Goal: Task Accomplishment & Management: Manage account settings

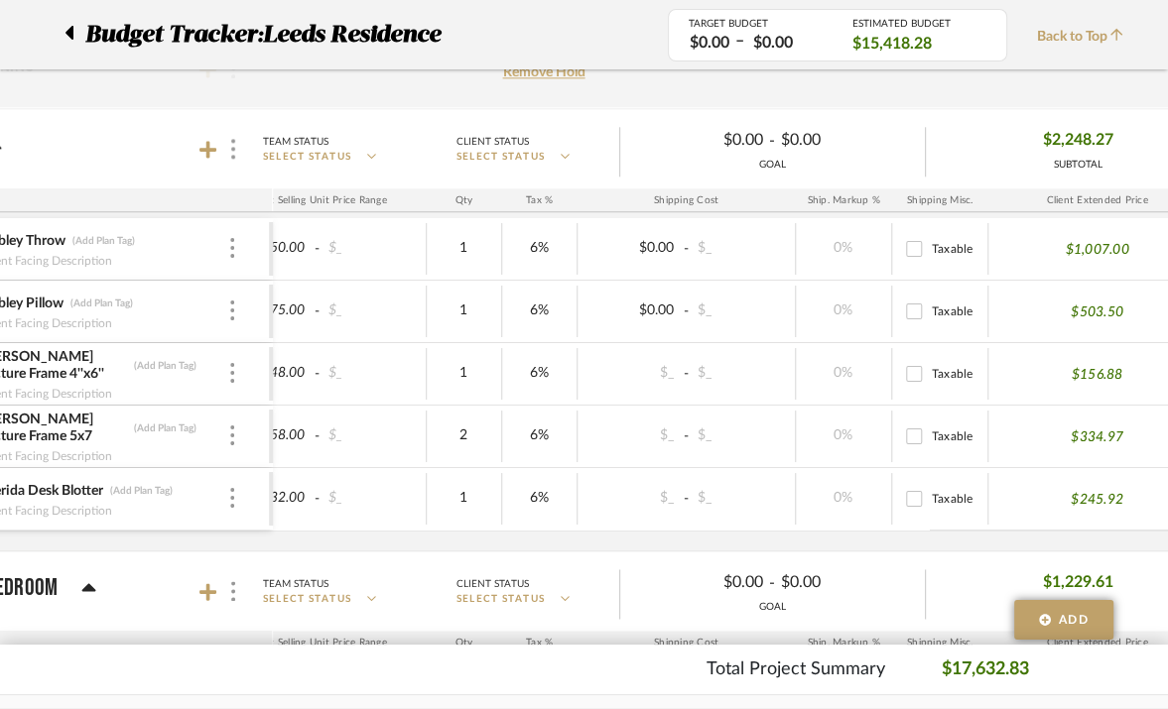
scroll to position [0, 694]
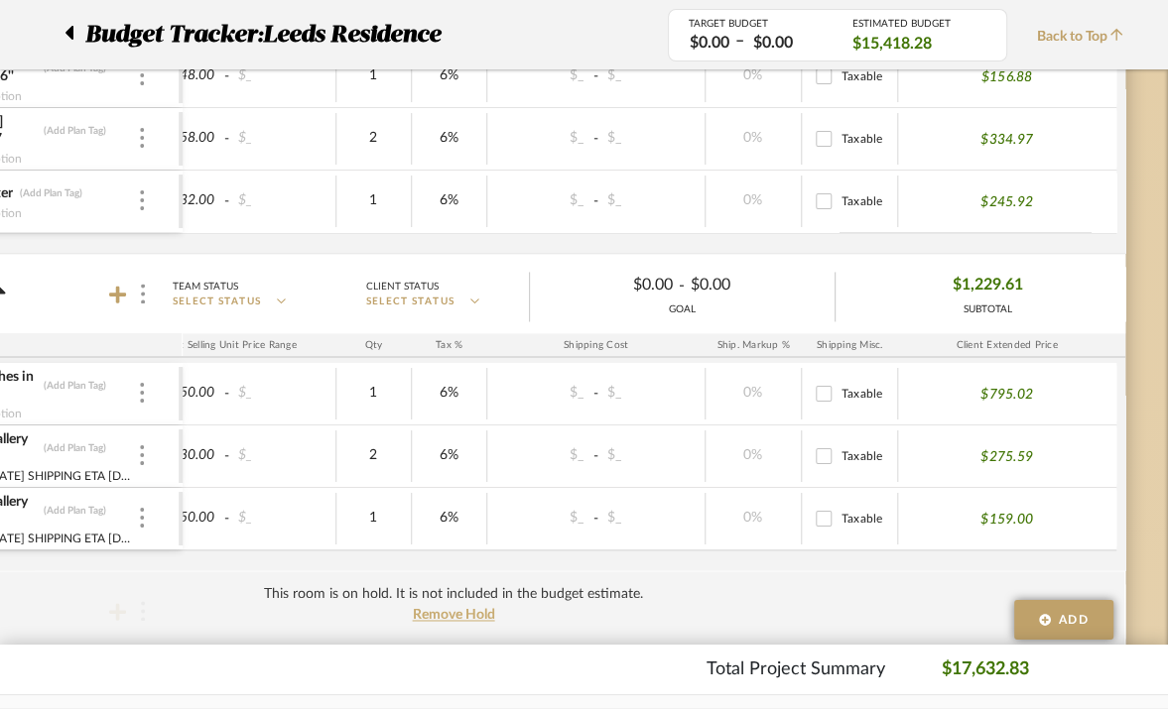
drag, startPoint x: 966, startPoint y: 437, endPoint x: 1043, endPoint y: 437, distance: 76.4
click at [1043, 437] on div "$275.59" at bounding box center [1007, 456] width 218 height 52
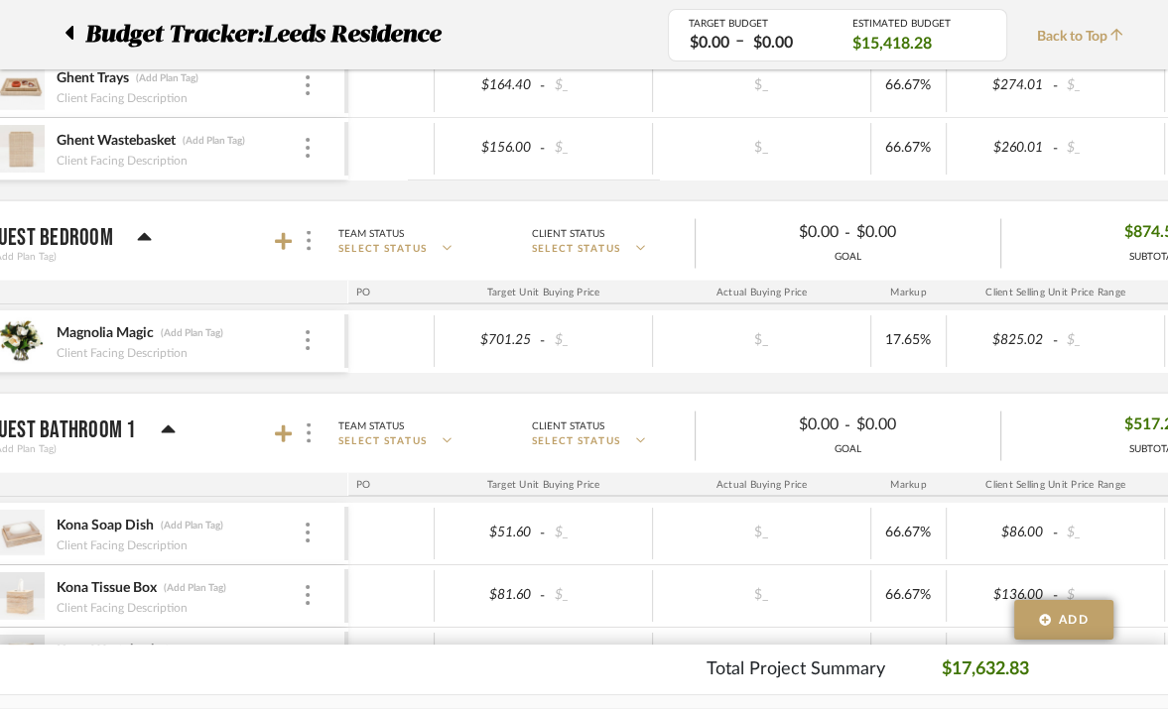
scroll to position [0, 138]
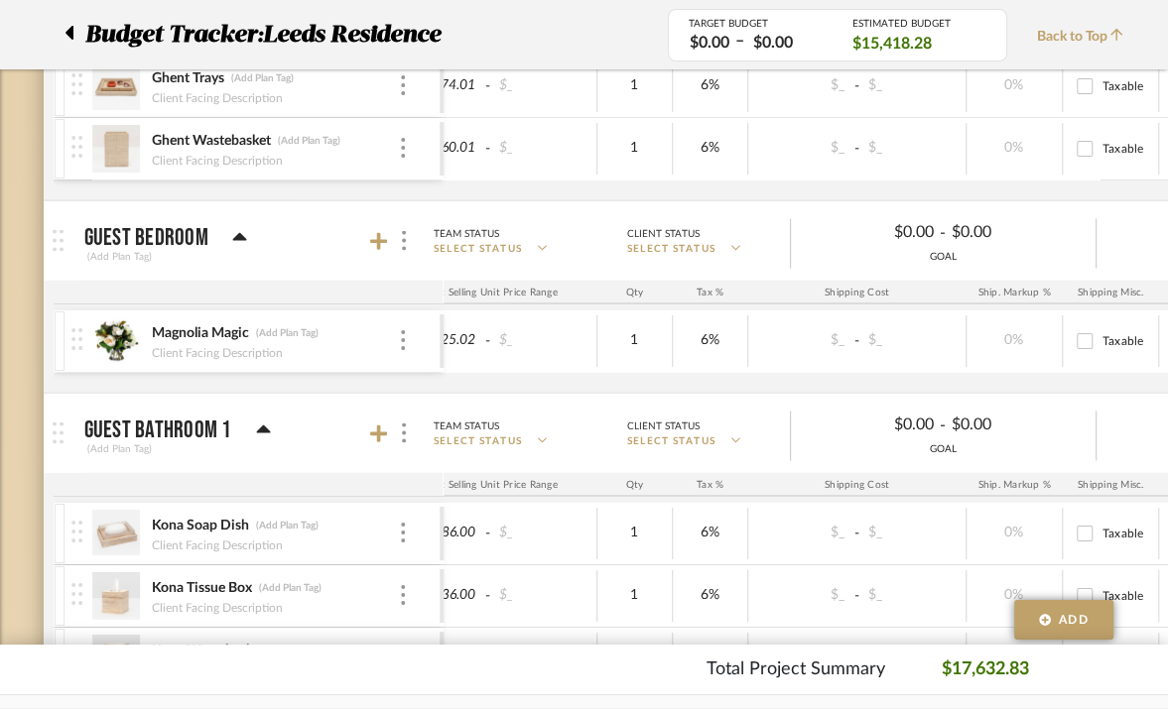
click at [608, 660] on div "Total Project Summary $17,632.83" at bounding box center [583, 670] width 1009 height 27
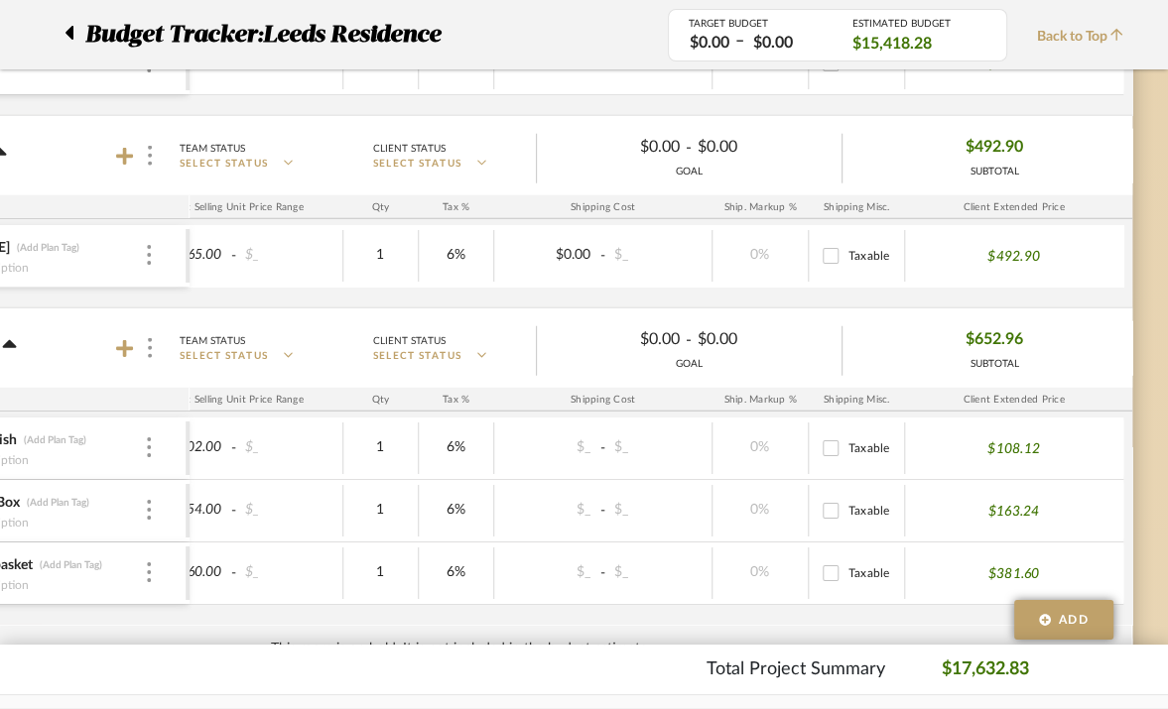
scroll to position [0, 532]
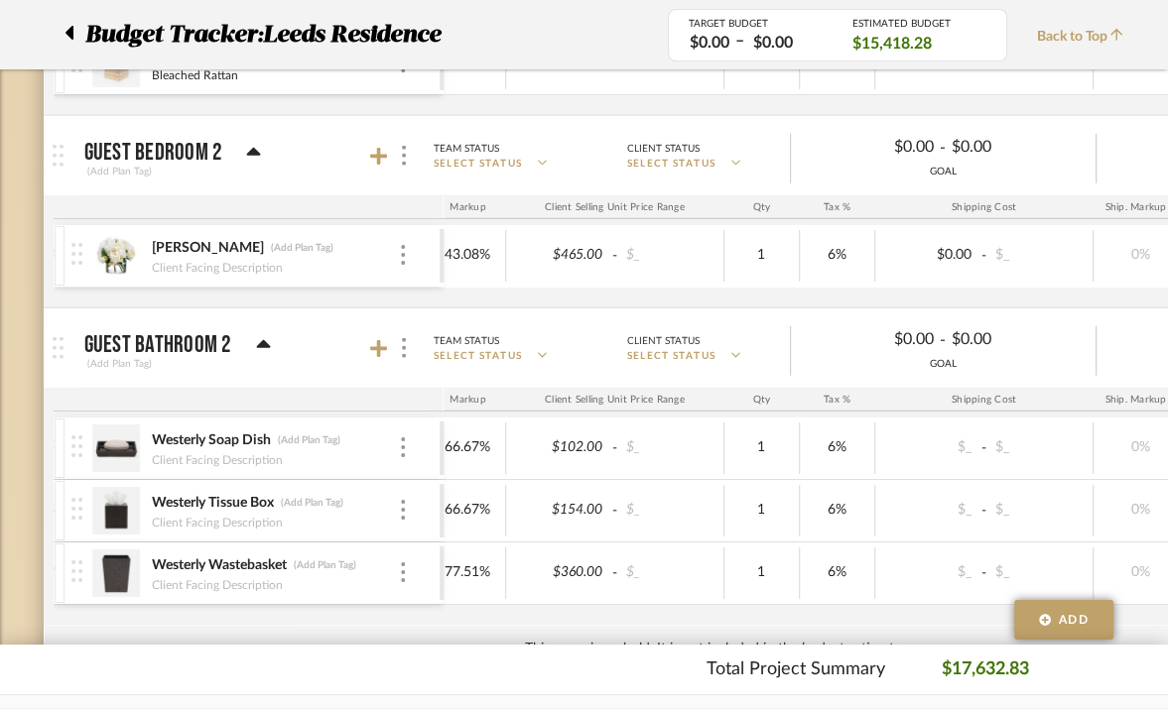
drag, startPoint x: 623, startPoint y: 693, endPoint x: 419, endPoint y: 652, distance: 208.5
click at [419, 652] on footer "Total Project Summary $17,632.83" at bounding box center [584, 670] width 1168 height 50
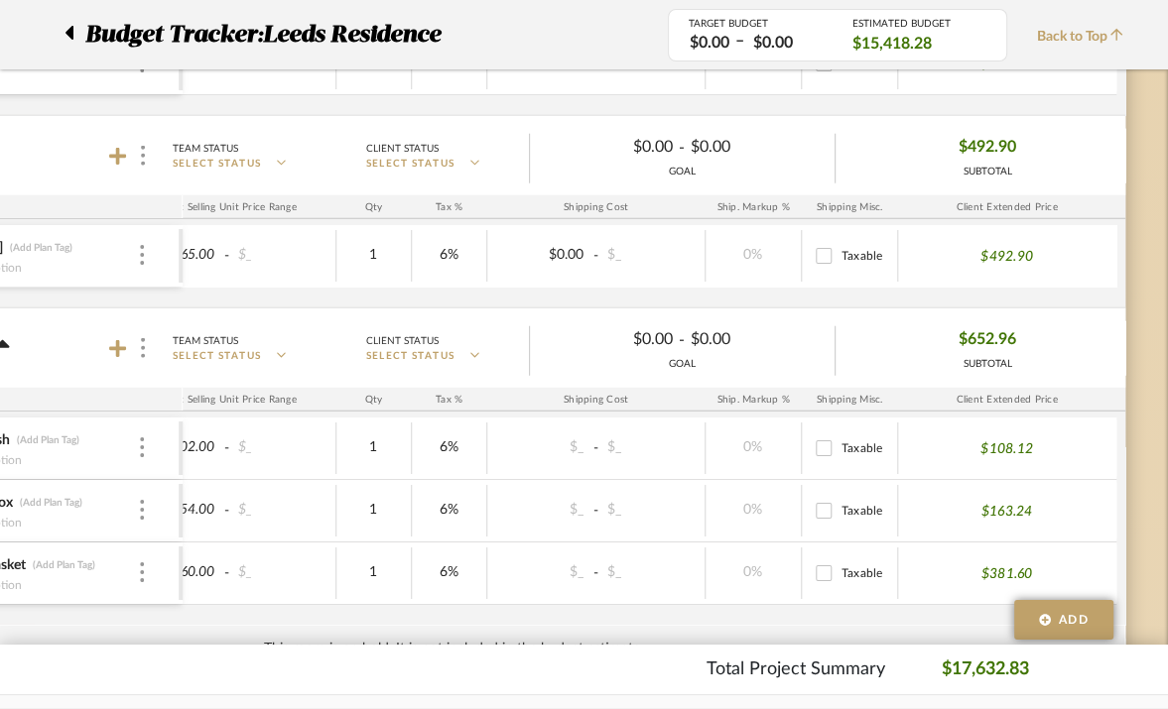
scroll to position [0, 690]
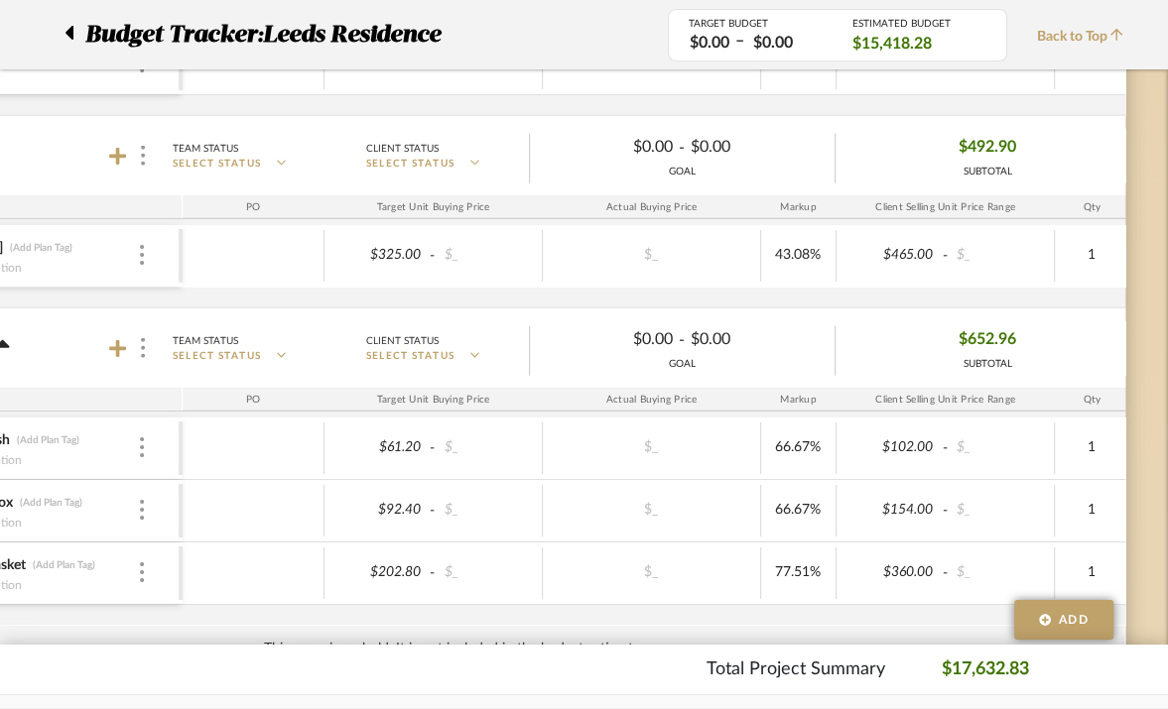
click at [453, 692] on footer "Total Project Summary $17,632.83" at bounding box center [584, 670] width 1168 height 50
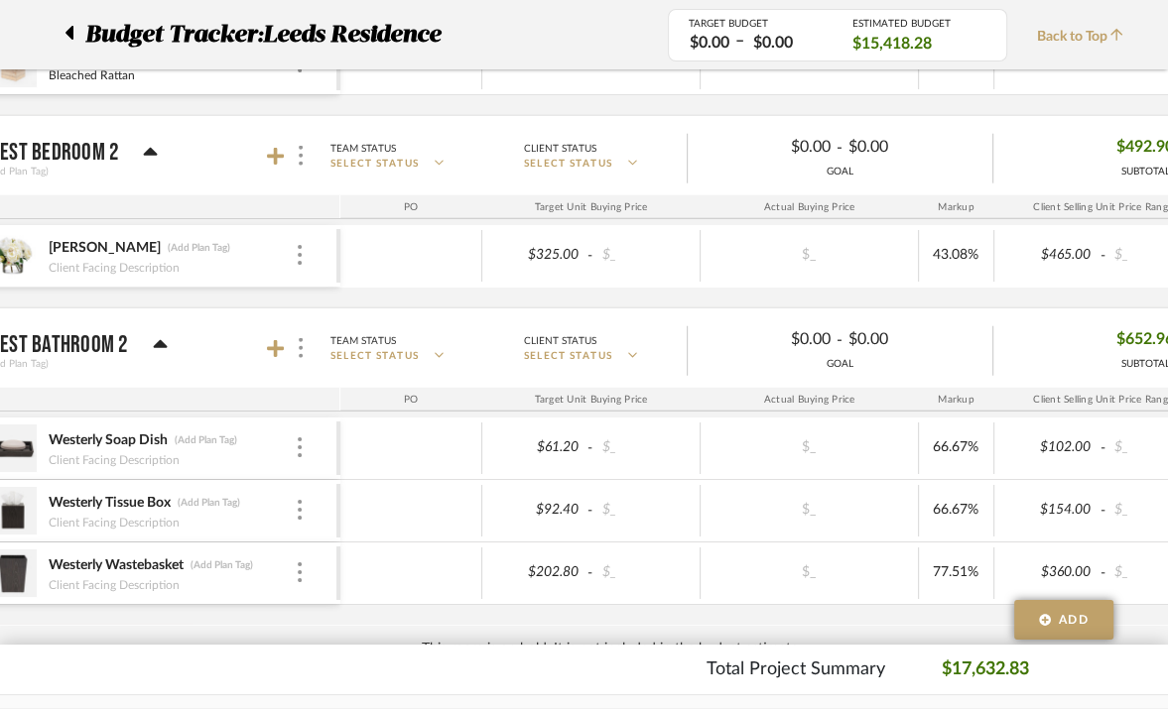
scroll to position [3720, 140]
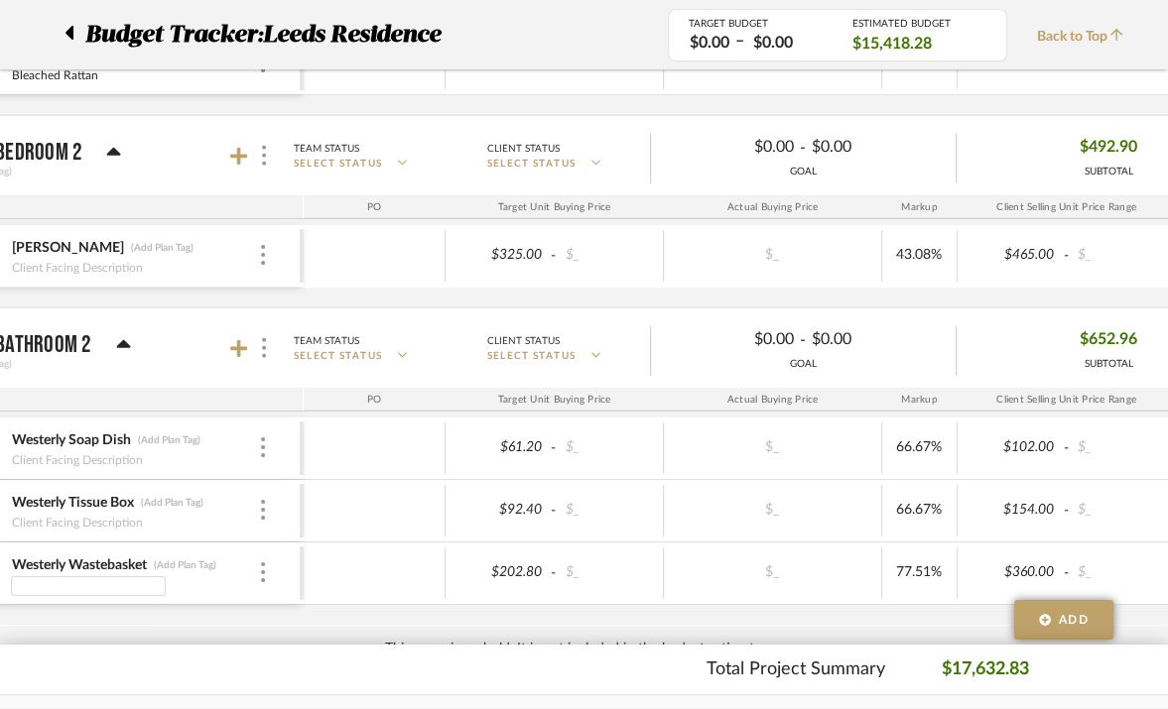
click at [116, 576] on input at bounding box center [88, 586] width 155 height 20
click at [153, 544] on div "Westerly Wastebasket (Add Plan Tag) Client Facing Description" at bounding box center [134, 573] width 247 height 61
click at [251, 556] on div "Westerly Wastebasket (Add Plan Tag)" at bounding box center [134, 565] width 247 height 19
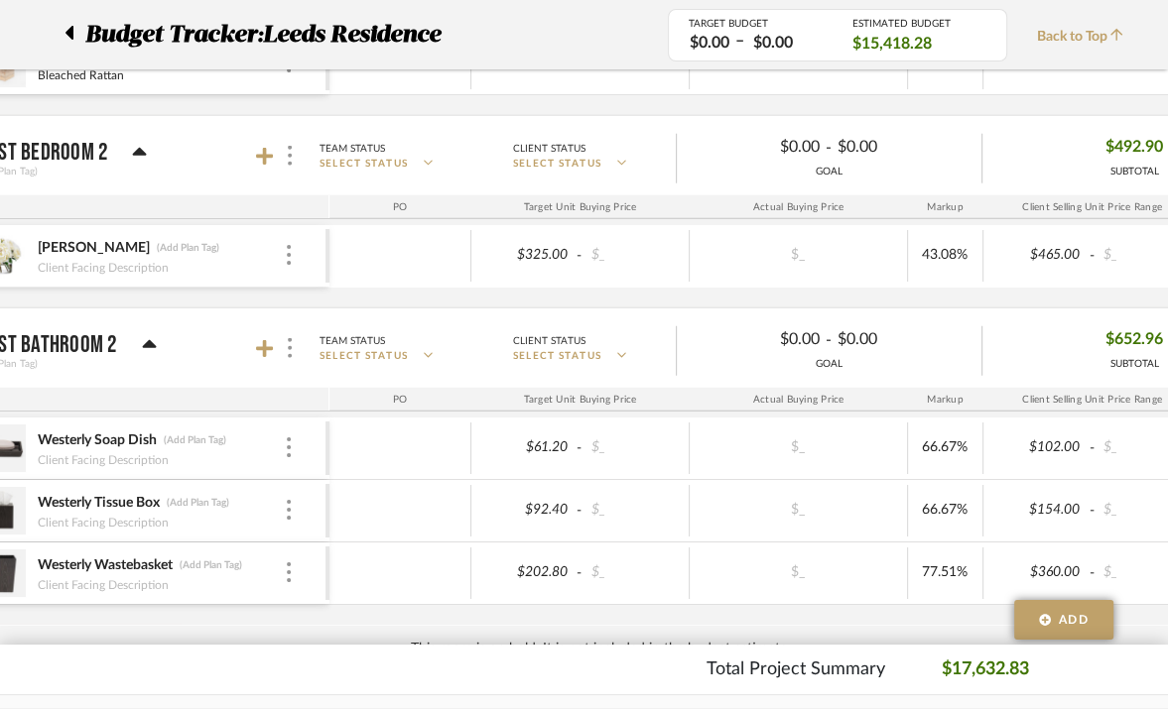
scroll to position [3720, 0]
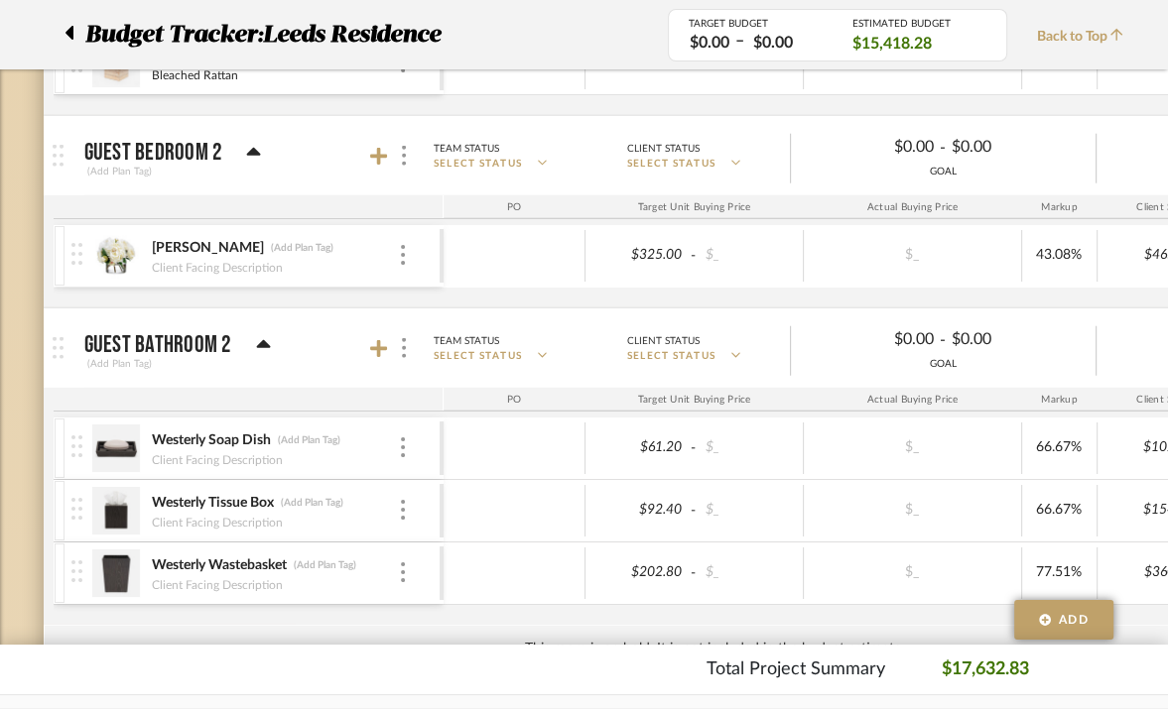
click at [117, 567] on img at bounding box center [116, 574] width 49 height 48
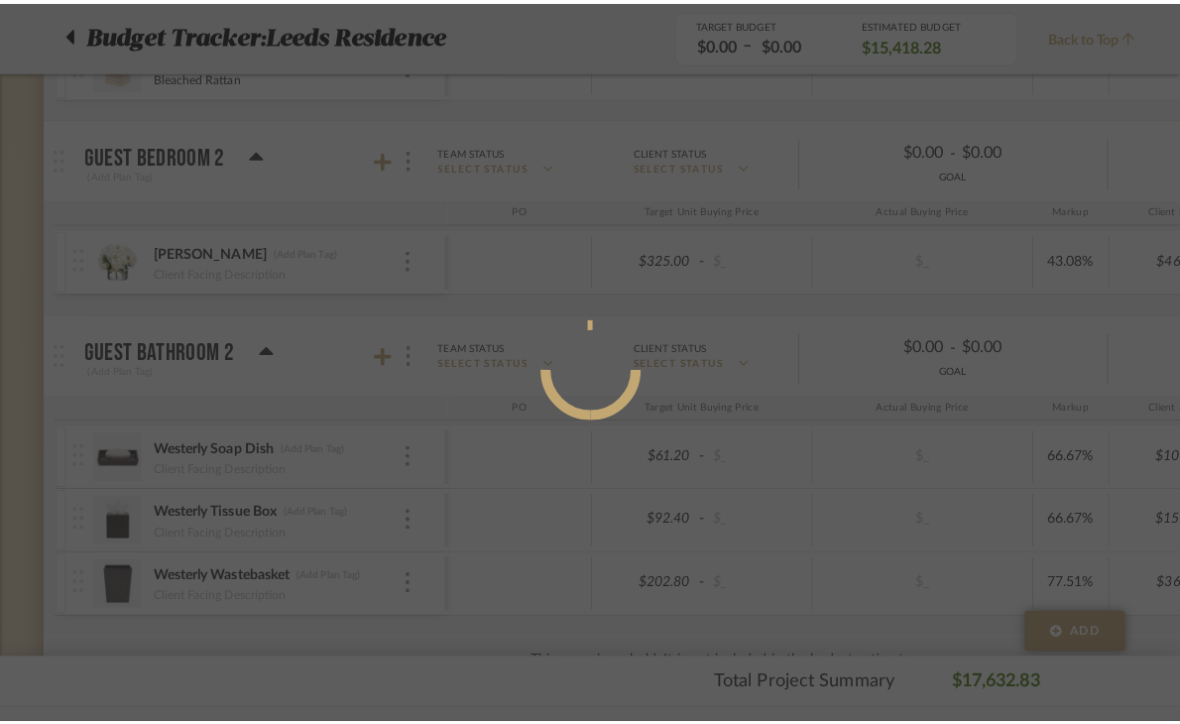
scroll to position [0, 0]
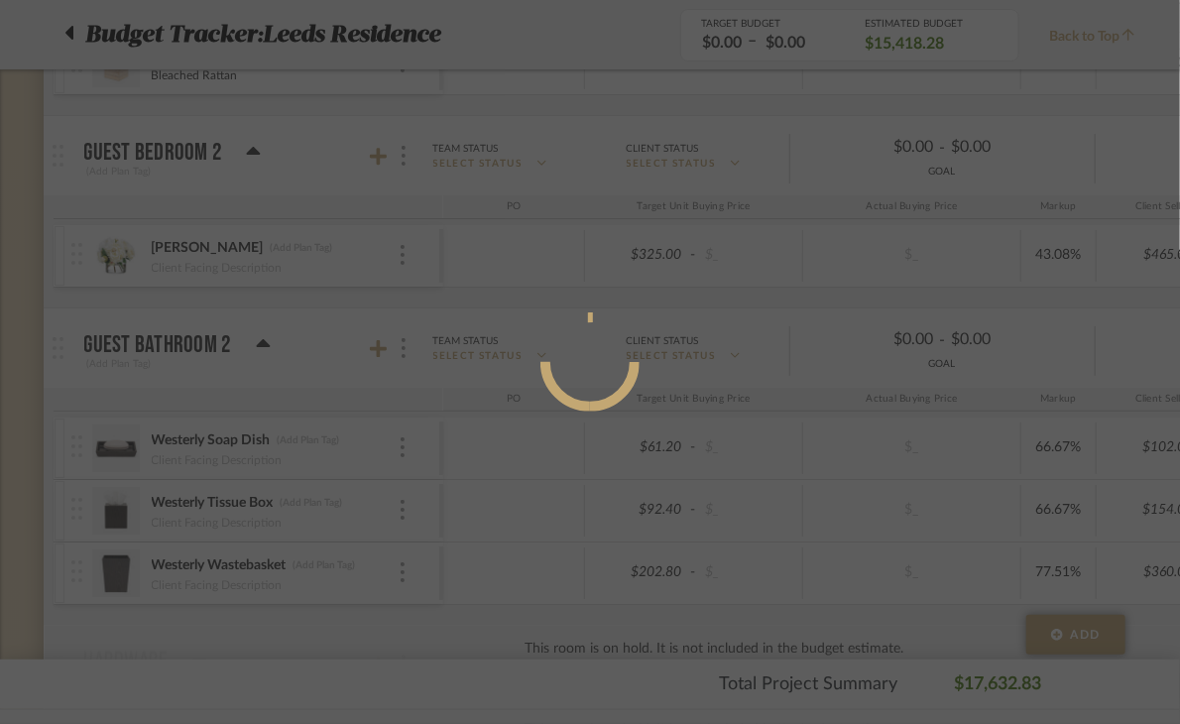
click at [81, 563] on div at bounding box center [590, 362] width 1180 height 724
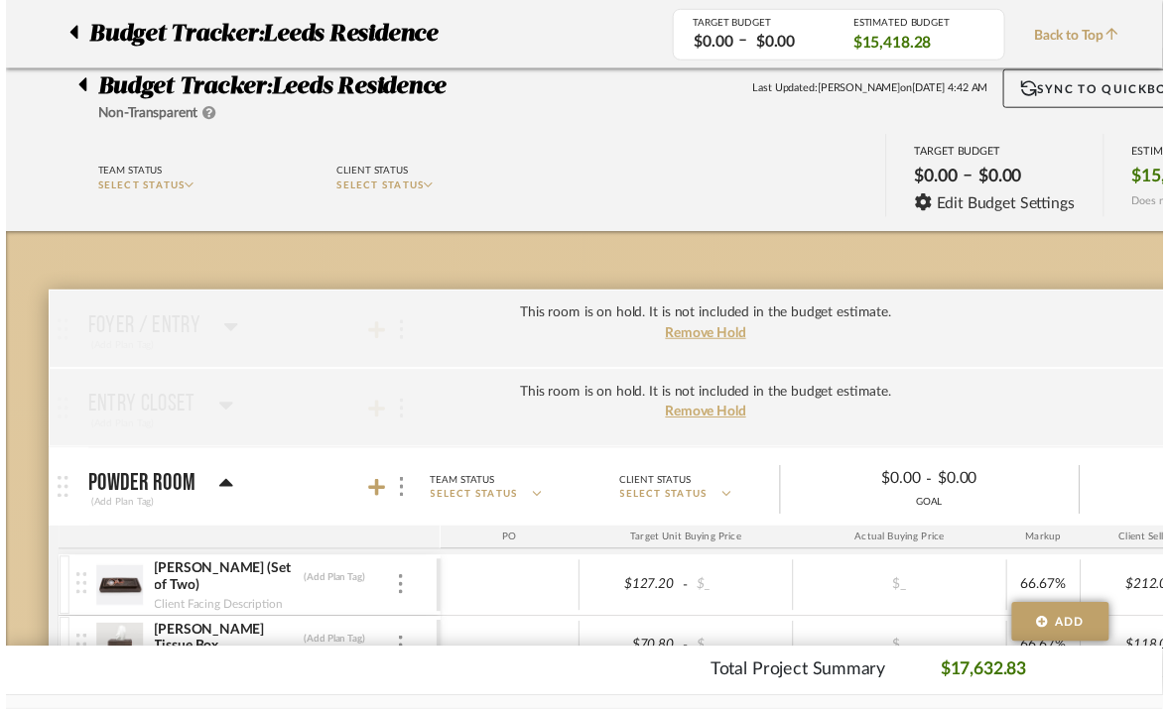
scroll to position [3720, 0]
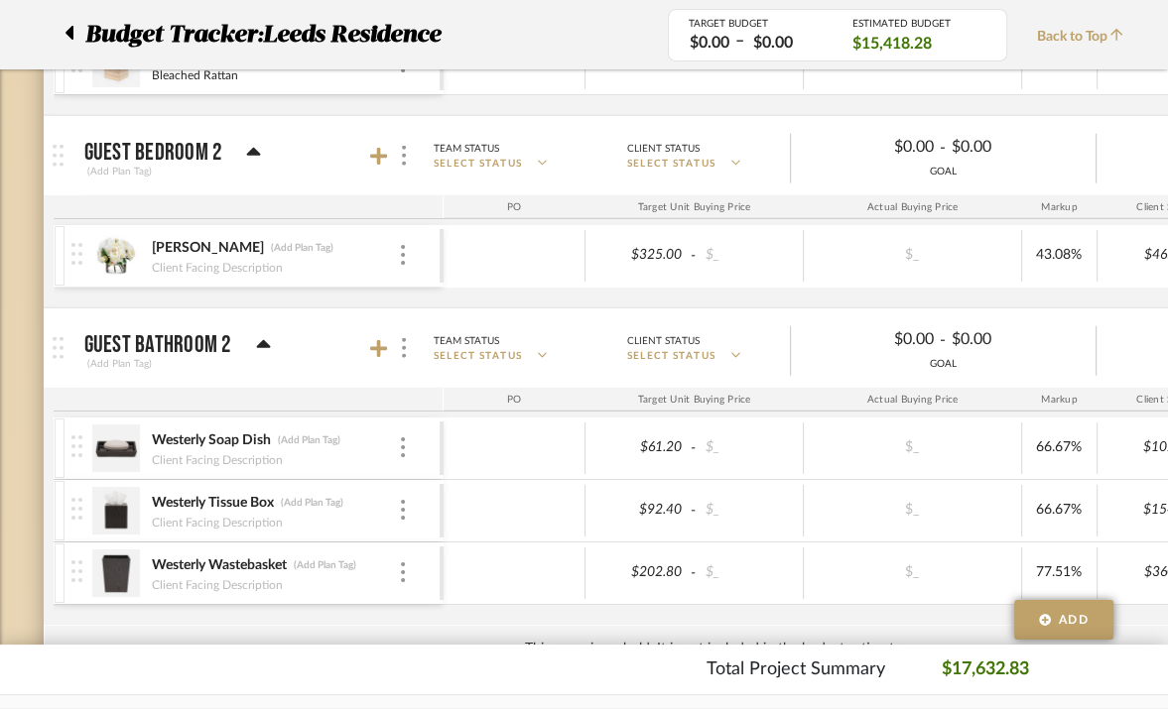
click at [81, 563] on img at bounding box center [76, 571] width 11 height 22
click at [116, 563] on img at bounding box center [116, 574] width 49 height 48
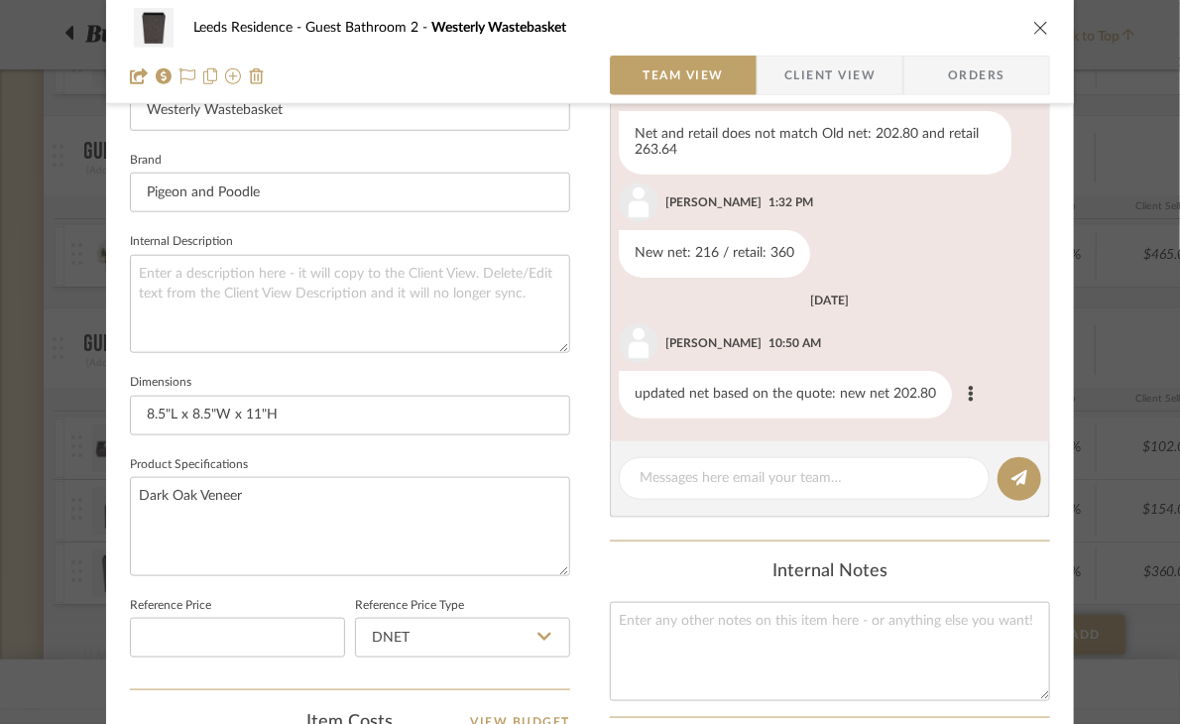
scroll to position [893, 0]
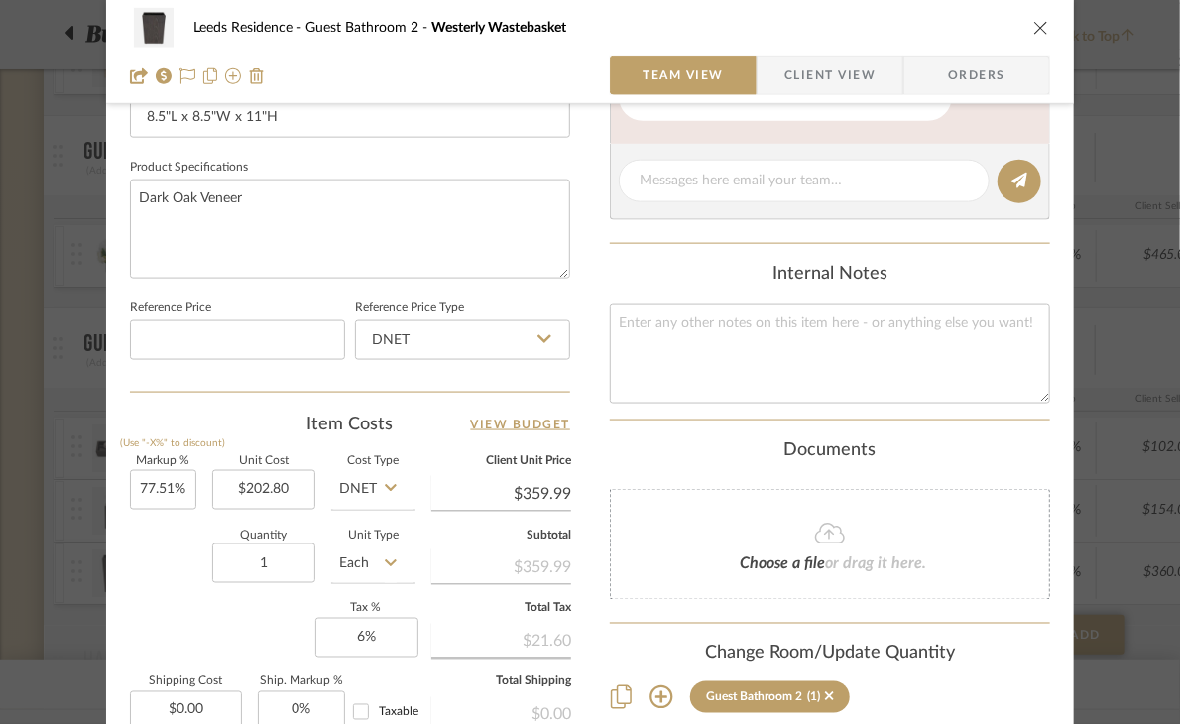
click at [1034, 29] on icon "close" at bounding box center [1042, 28] width 16 height 16
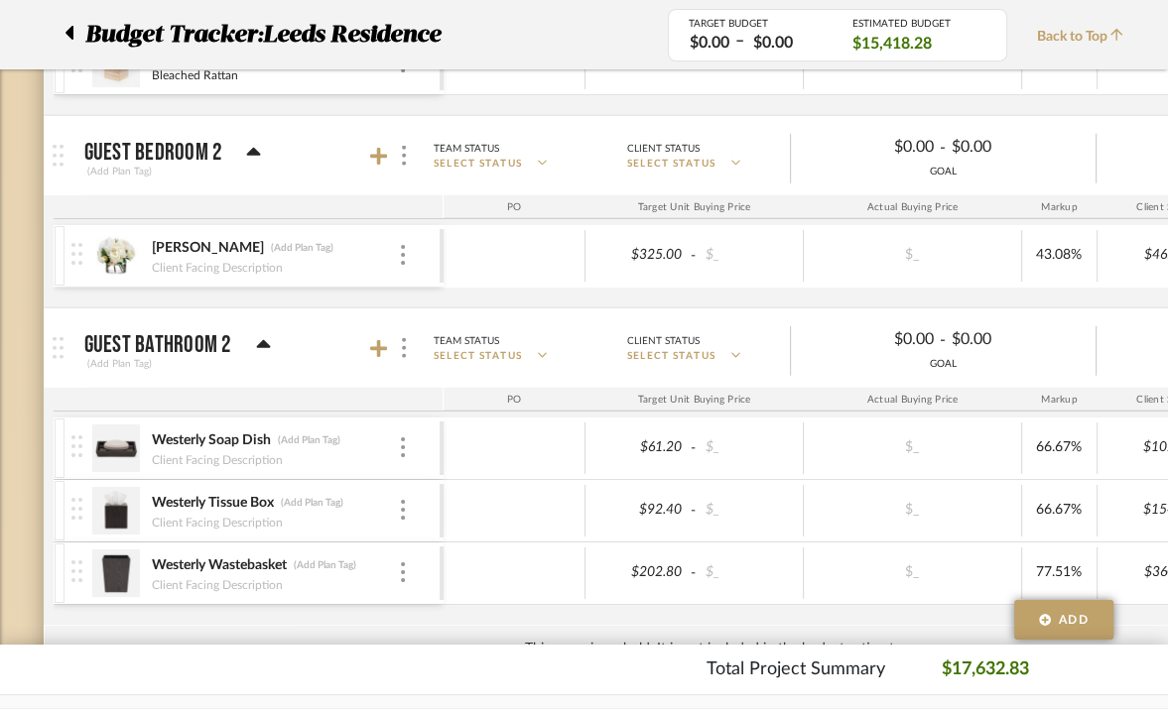
scroll to position [0, 115]
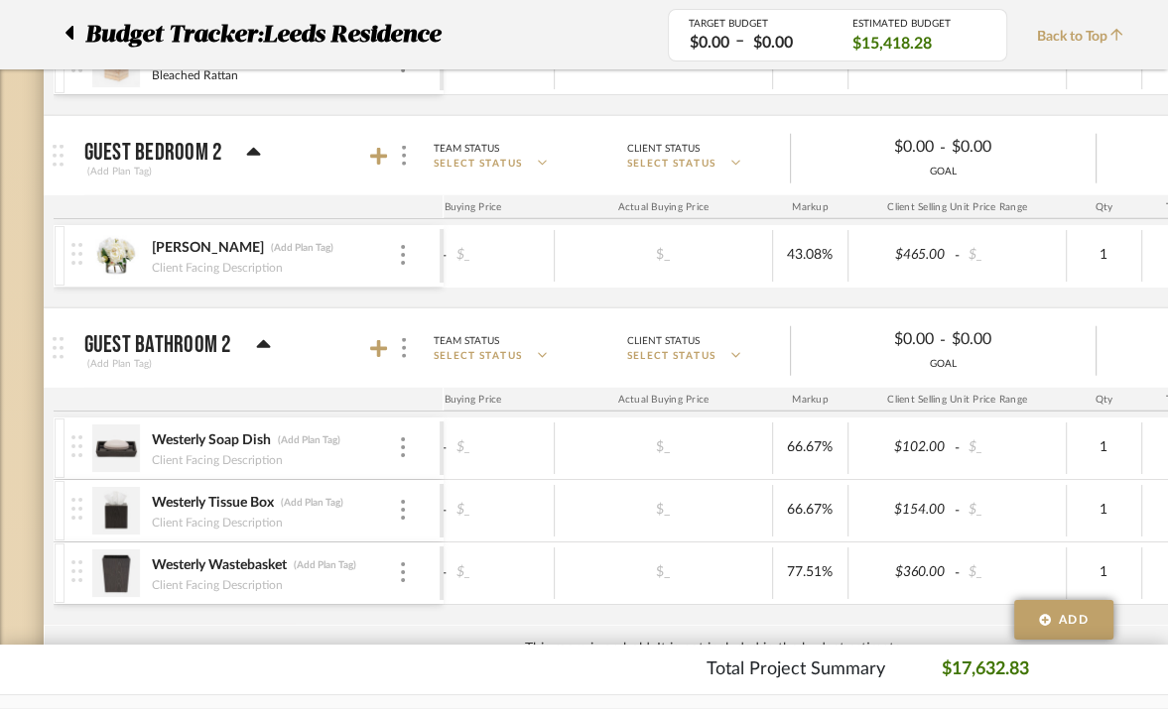
click at [121, 555] on img at bounding box center [116, 574] width 49 height 48
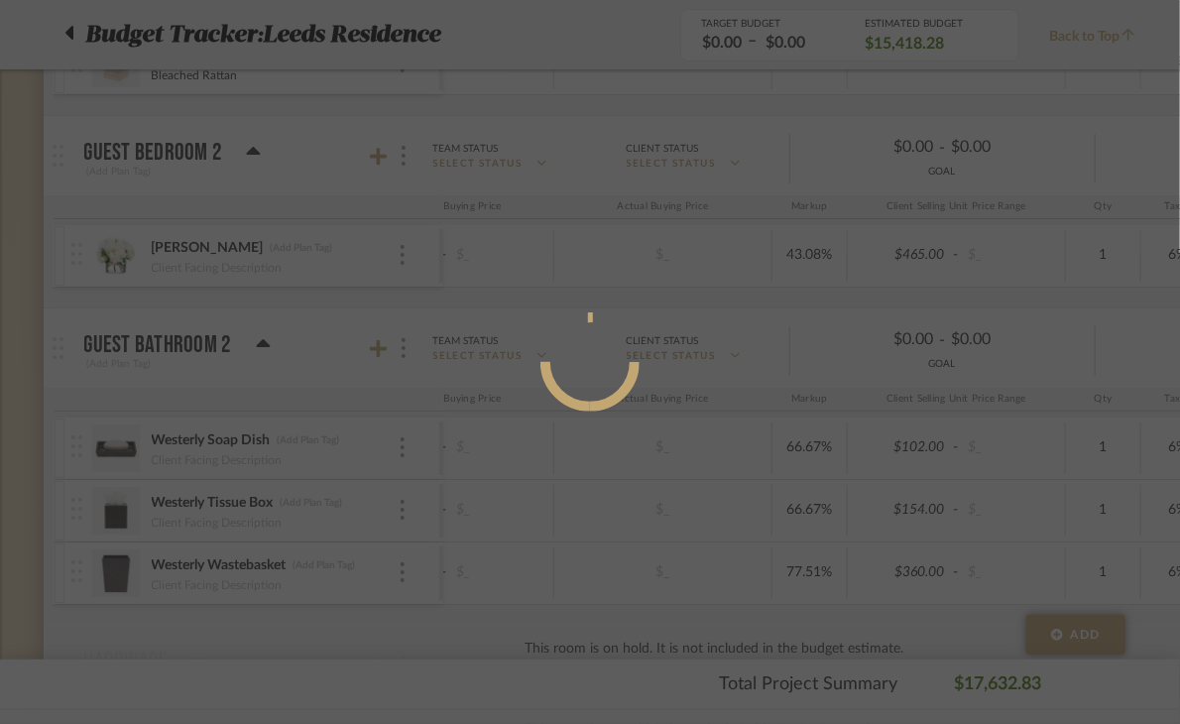
click at [121, 555] on div at bounding box center [590, 362] width 1180 height 724
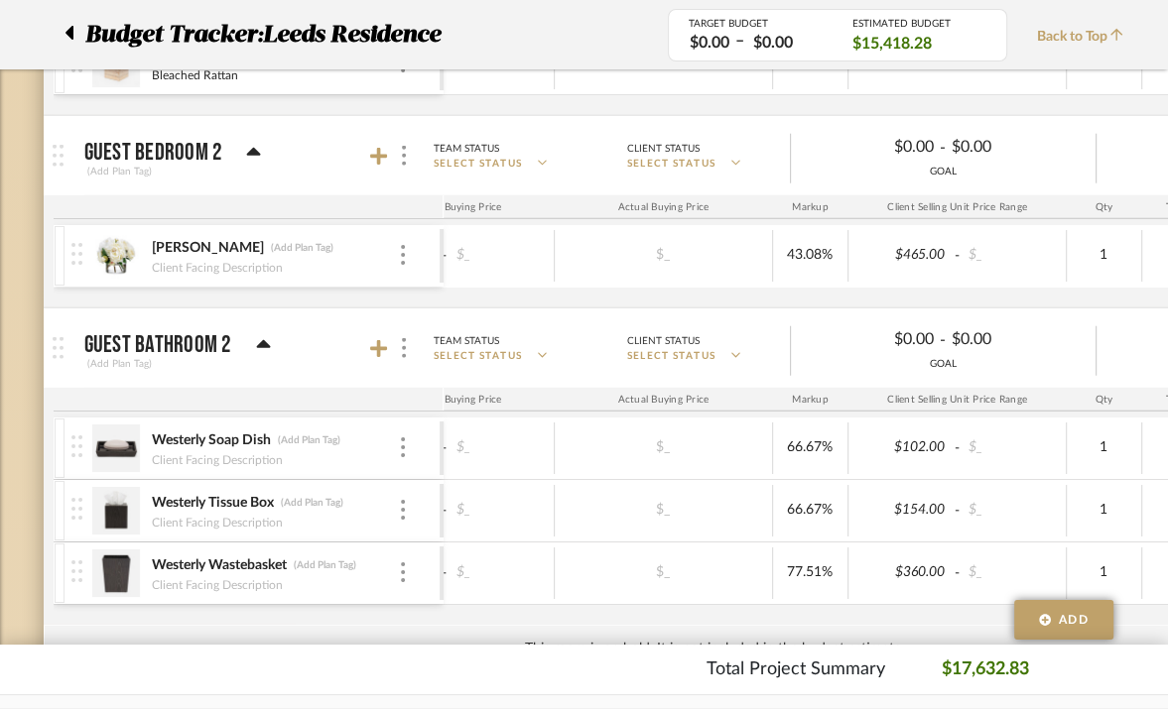
click at [121, 555] on img at bounding box center [116, 574] width 49 height 48
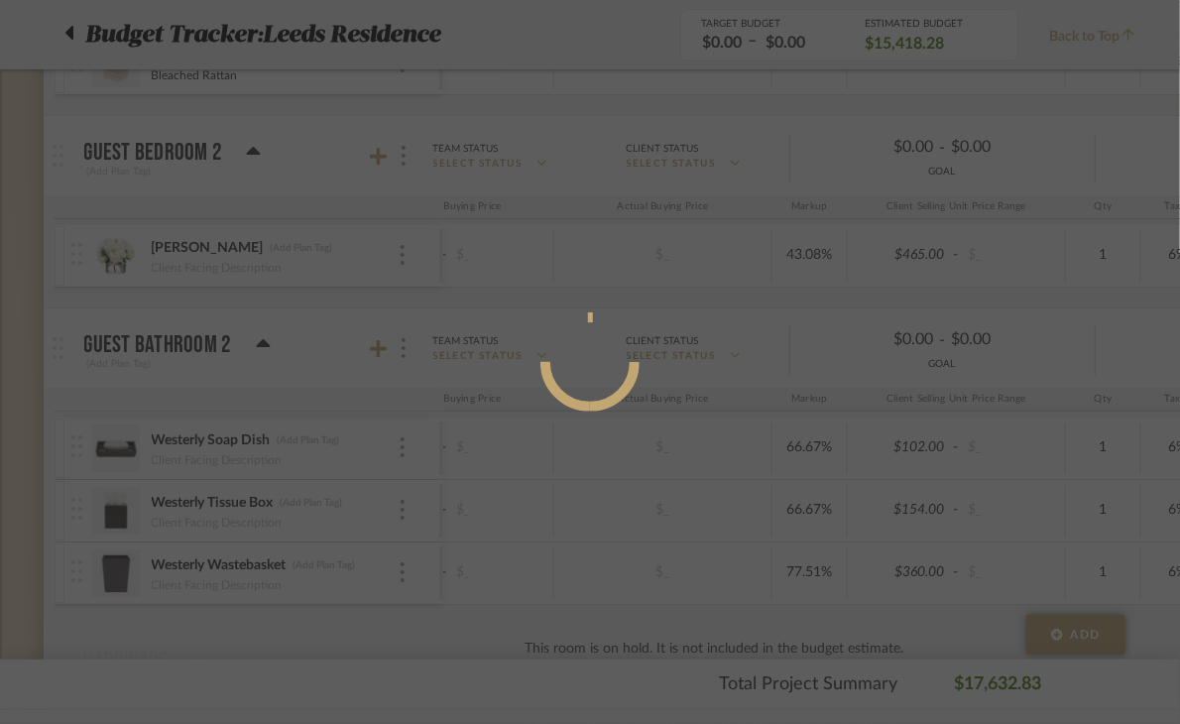
click at [121, 555] on div at bounding box center [590, 362] width 1180 height 724
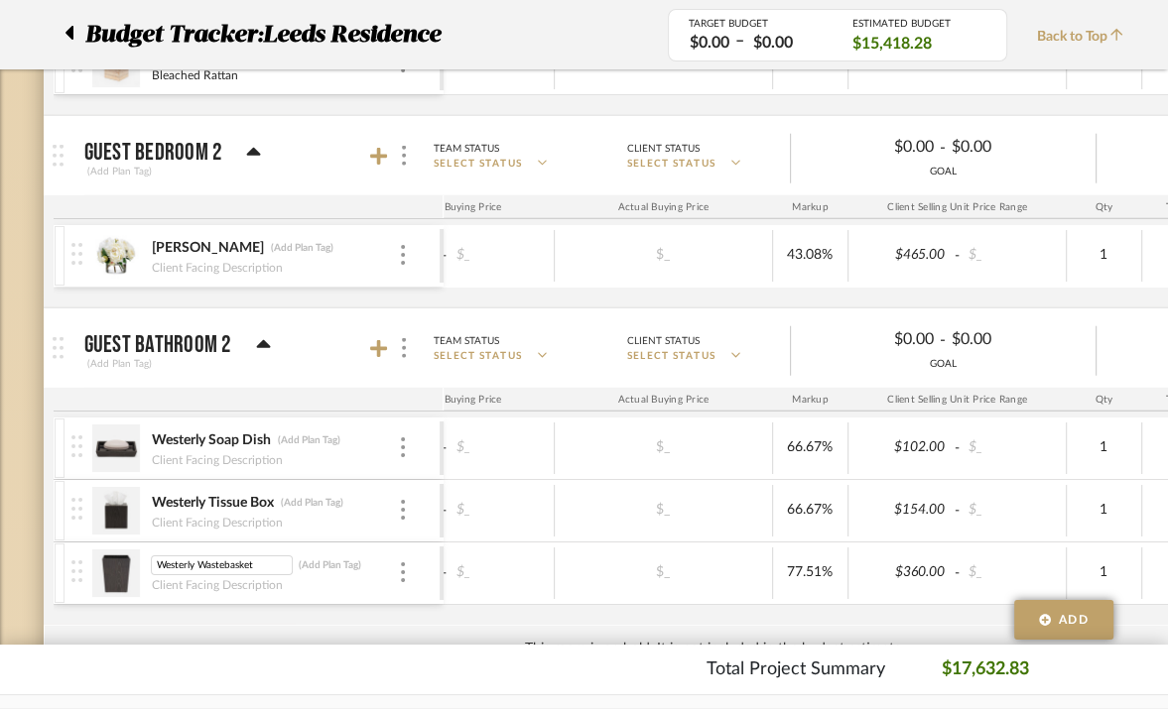
click at [119, 561] on img at bounding box center [116, 574] width 49 height 48
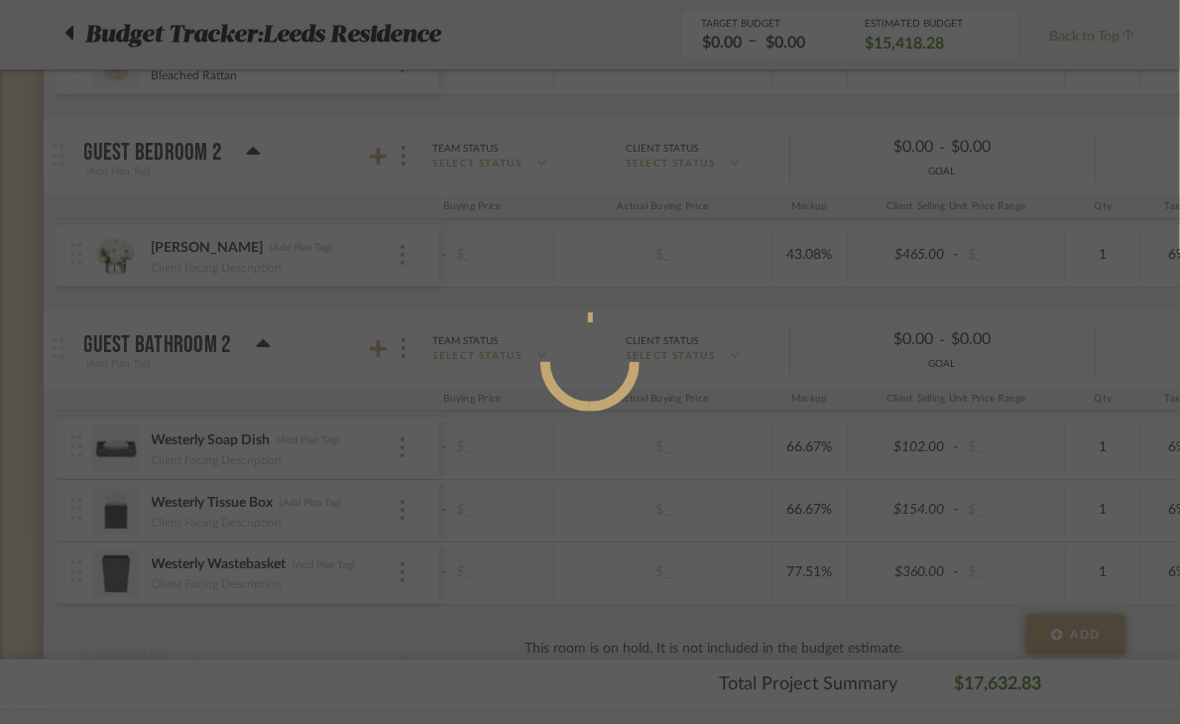
click at [119, 561] on div at bounding box center [590, 362] width 1180 height 724
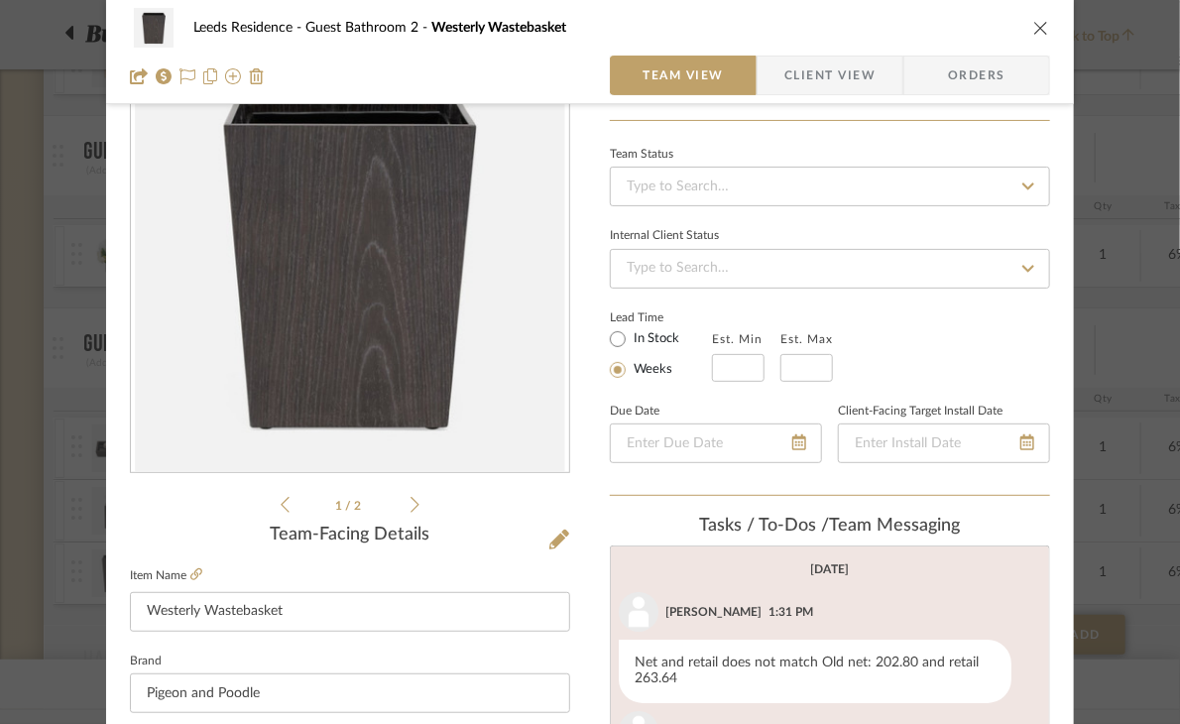
scroll to position [99, 0]
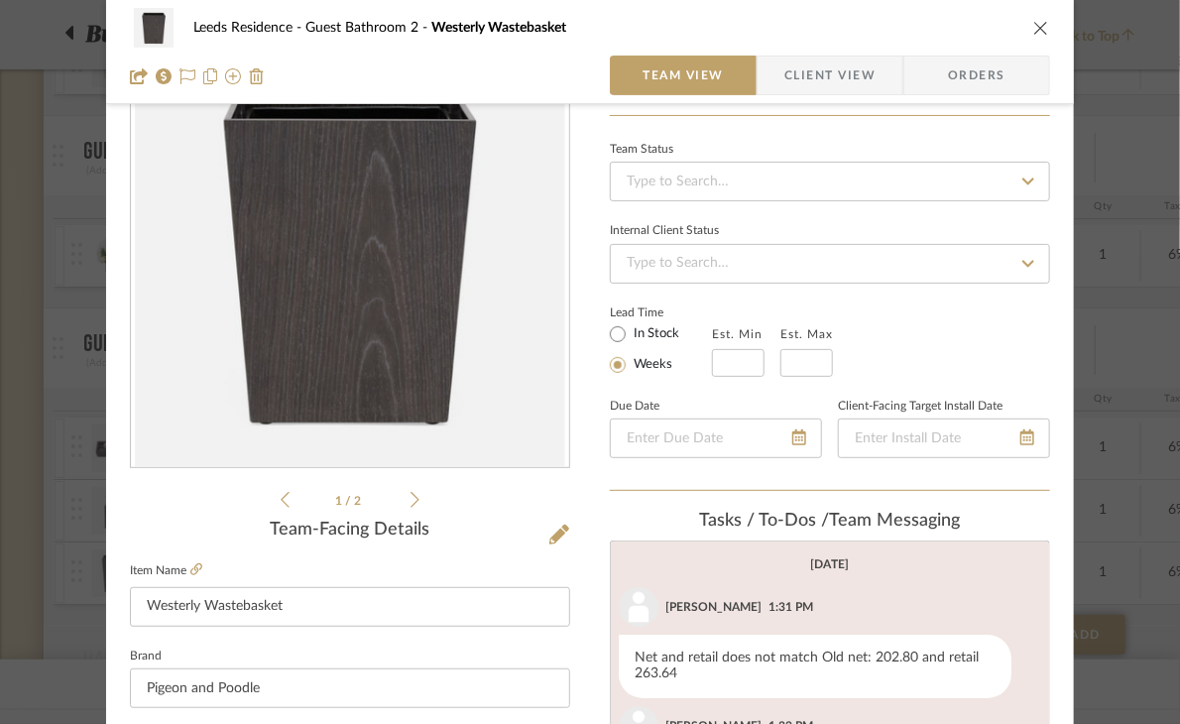
click at [418, 498] on div "1 / 2" at bounding box center [350, 274] width 440 height 476
click at [411, 495] on icon at bounding box center [415, 500] width 9 height 18
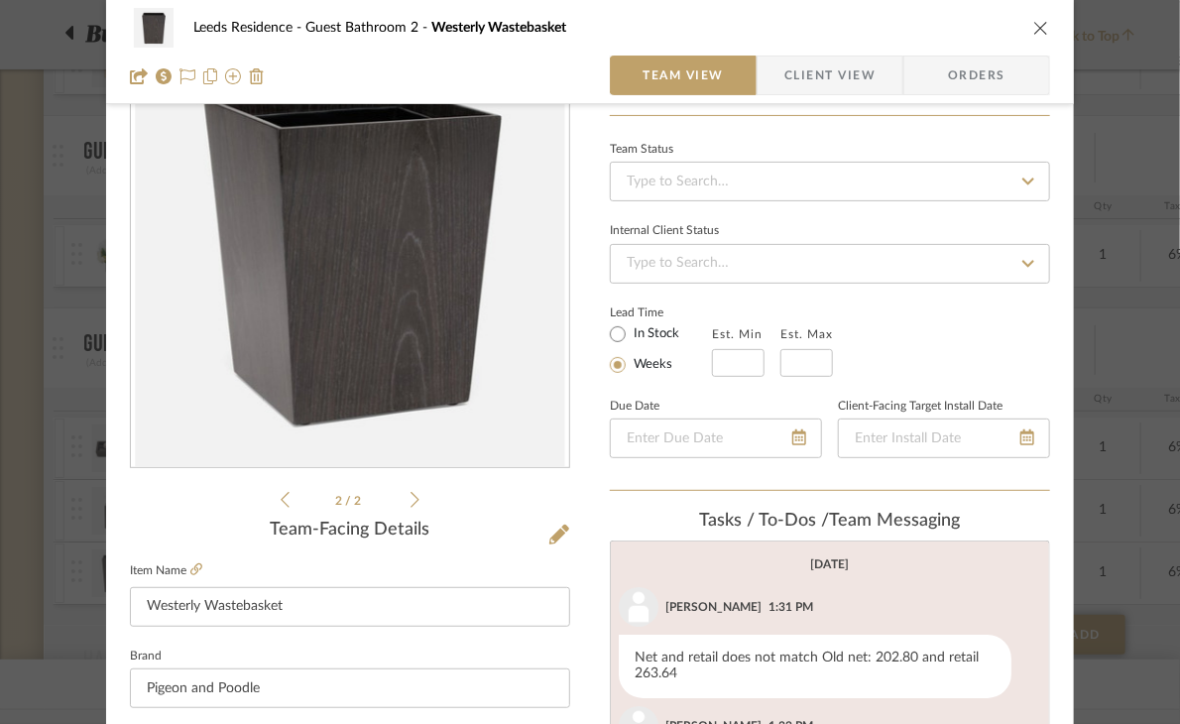
click at [411, 495] on icon at bounding box center [415, 500] width 9 height 18
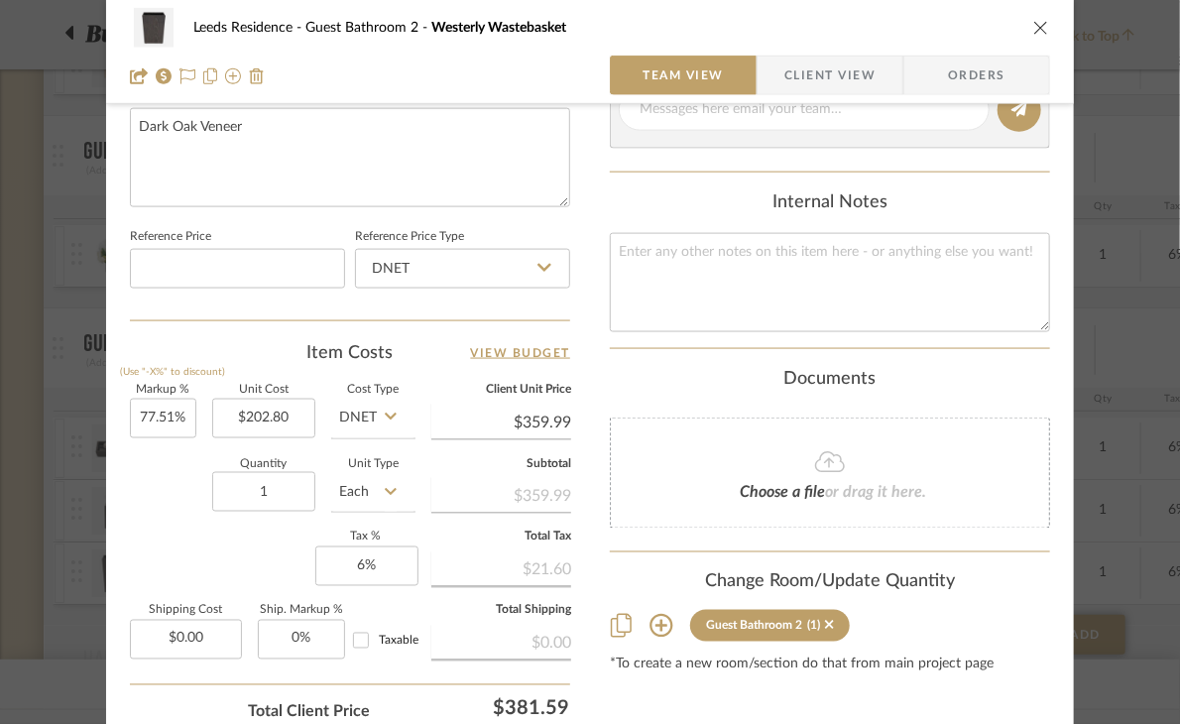
scroll to position [1020, 0]
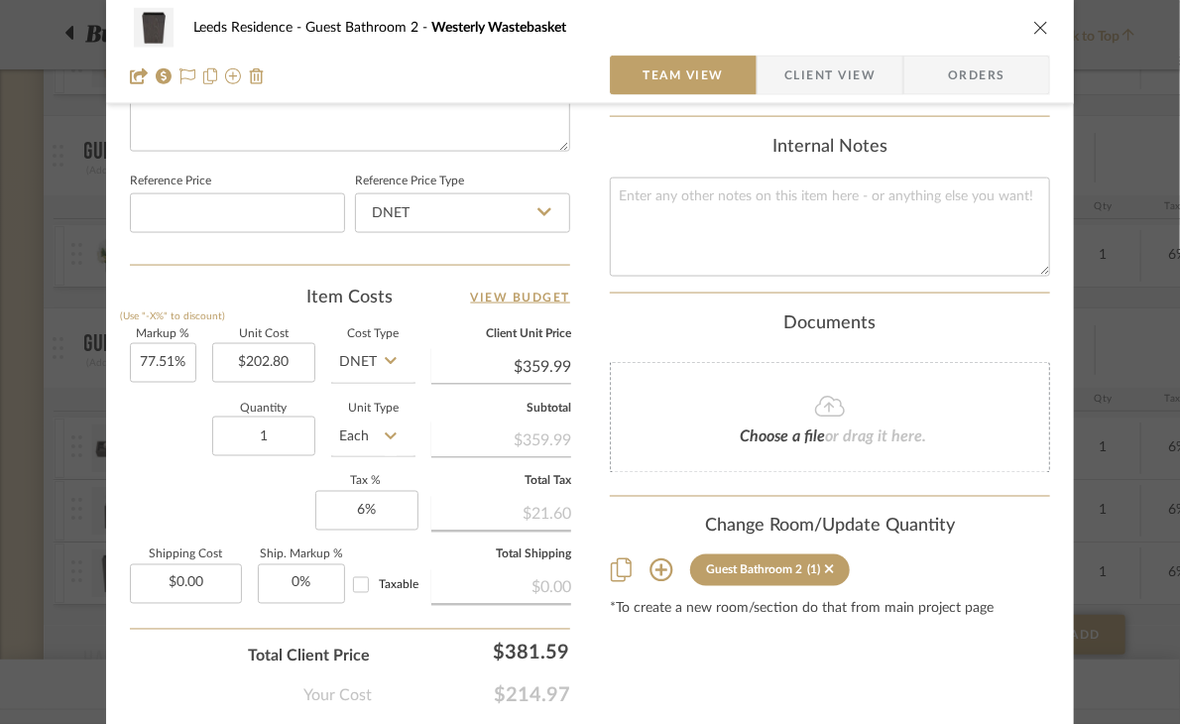
type input "359.99"
click at [520, 360] on input "359.99" at bounding box center [501, 367] width 140 height 30
type input "202.80"
type input "$359.99"
click at [272, 378] on input "202.80" at bounding box center [263, 363] width 103 height 40
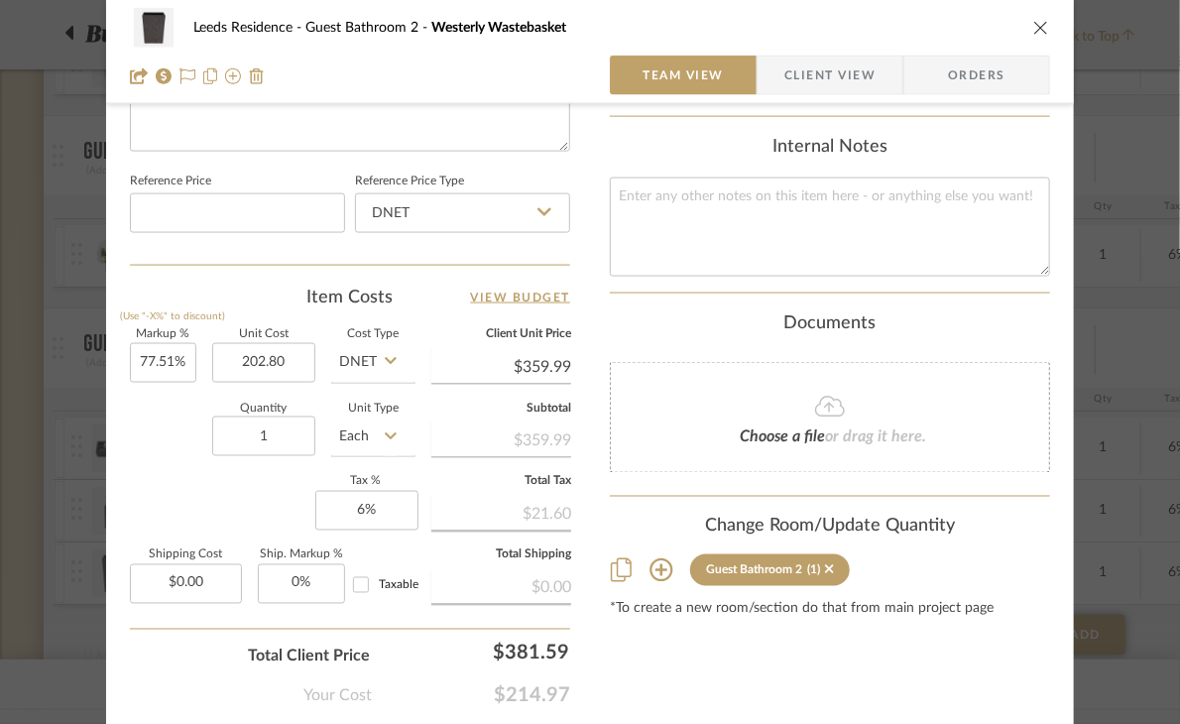
type input "$202.80"
click at [155, 416] on div "Quantity 1 Unit Type Each" at bounding box center [273, 439] width 286 height 70
click at [533, 366] on input "359.99" at bounding box center [501, 367] width 140 height 30
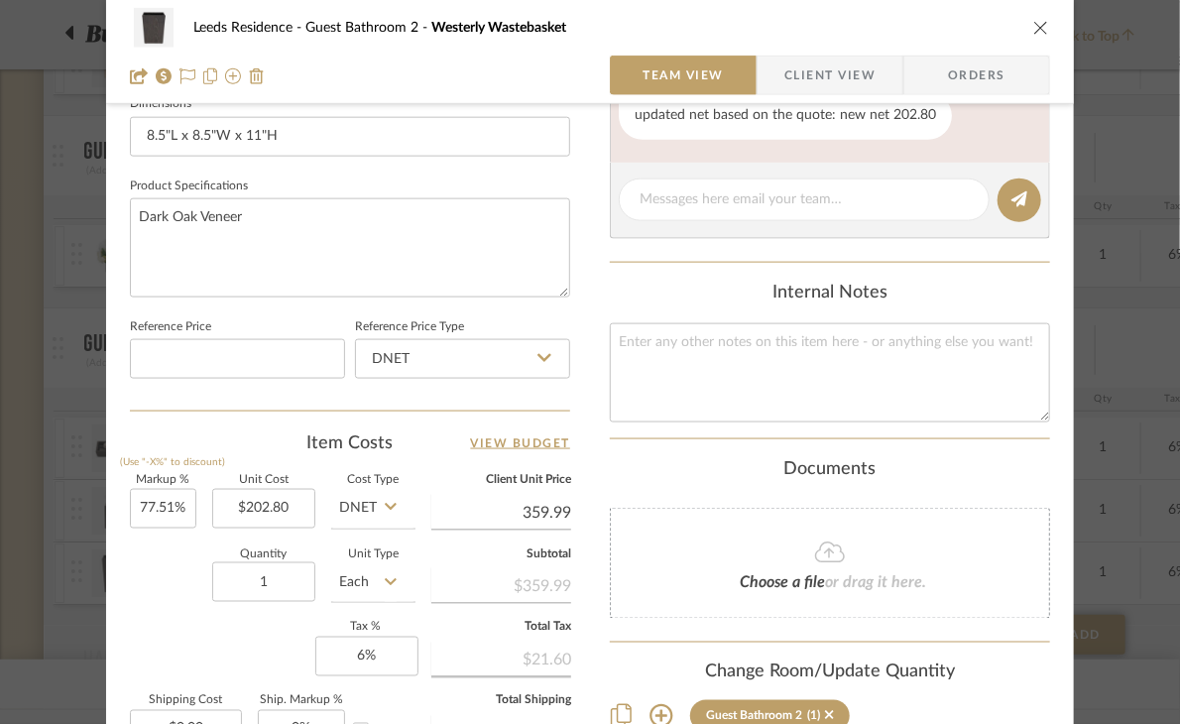
scroll to position [921, 0]
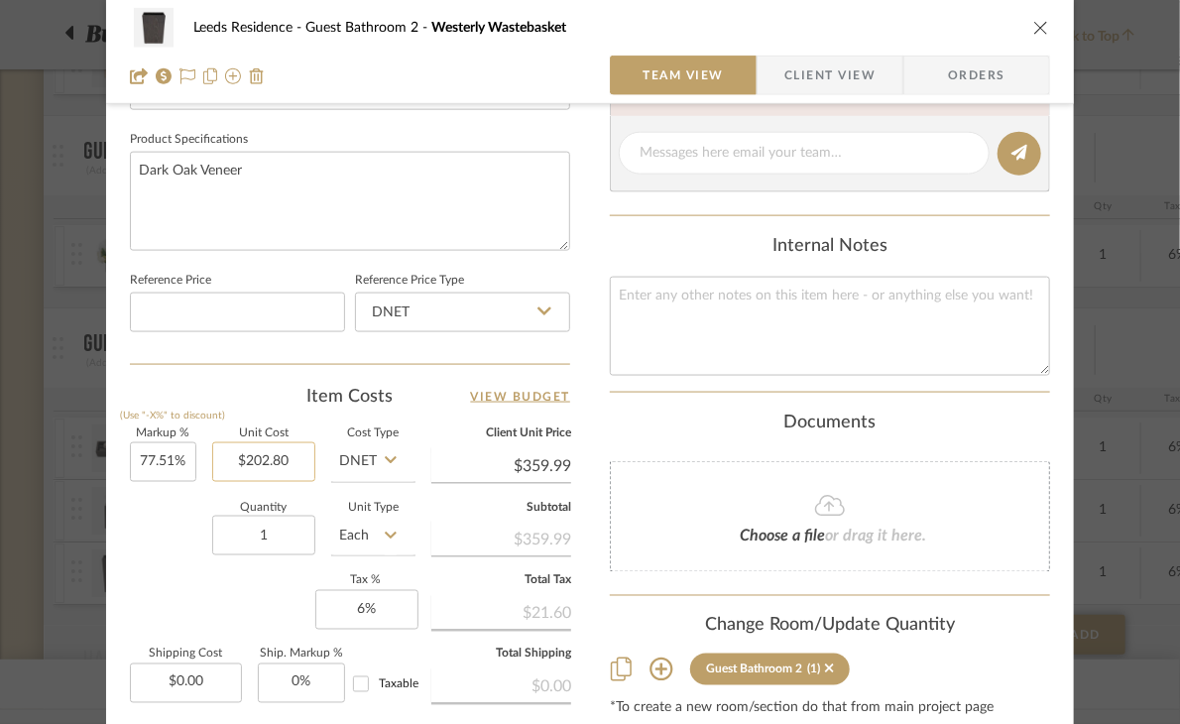
type input "359.99"
type input "202.80"
type input "$359.99"
click at [294, 461] on input "202.80" at bounding box center [263, 462] width 103 height 40
type input "$202.80"
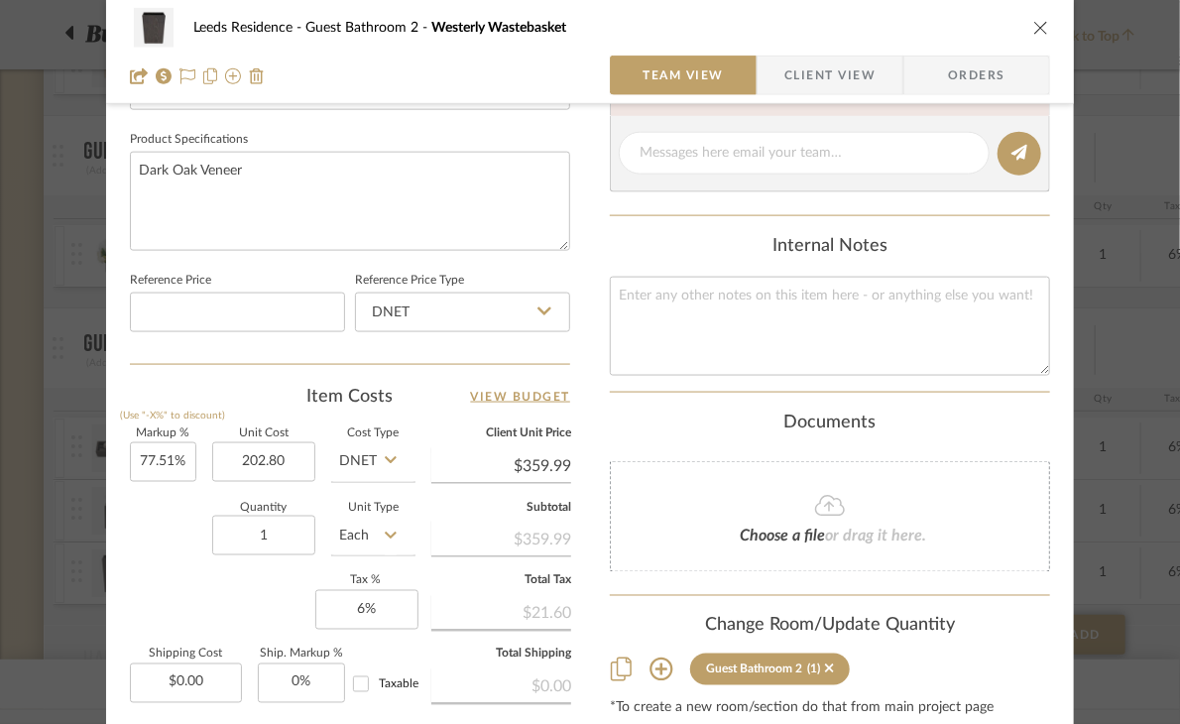
type input "359.99"
click at [509, 464] on input "359.99" at bounding box center [501, 466] width 140 height 30
click at [536, 461] on input "359.99" at bounding box center [501, 466] width 140 height 30
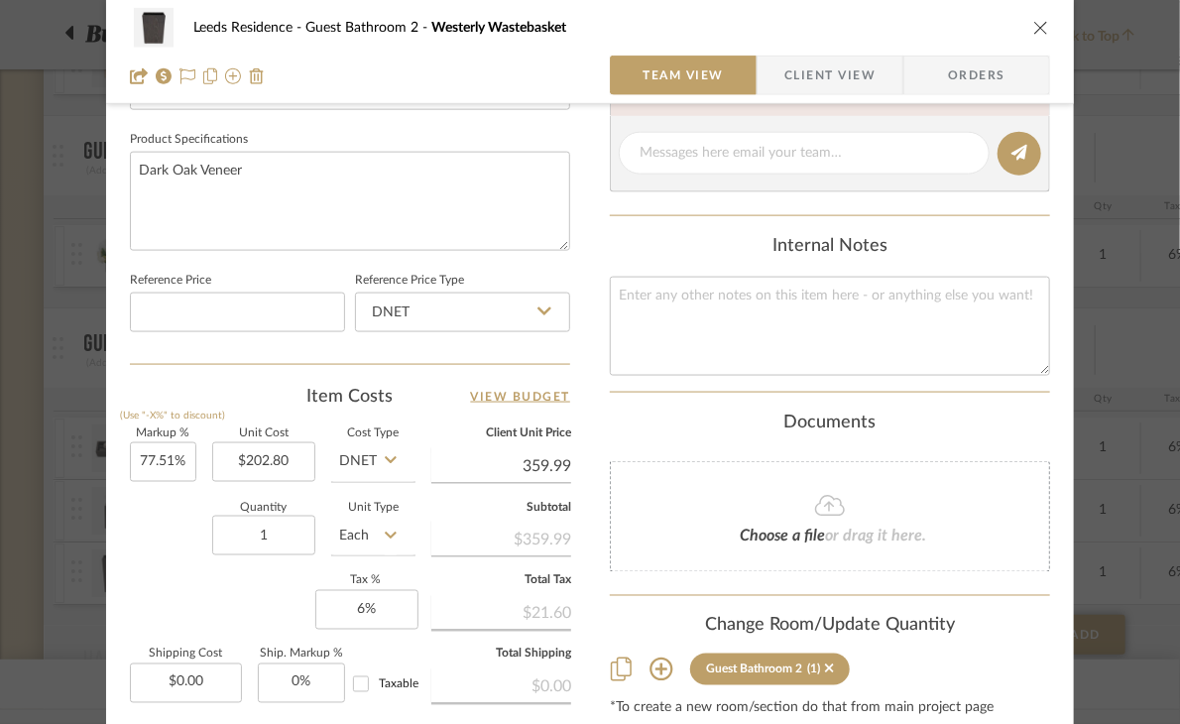
click at [465, 475] on input "359.99" at bounding box center [501, 466] width 140 height 30
type input "202.80"
type input "$359.99"
click at [296, 453] on input "202.80" at bounding box center [263, 462] width 103 height 40
click at [293, 457] on input "202.80" at bounding box center [263, 462] width 103 height 40
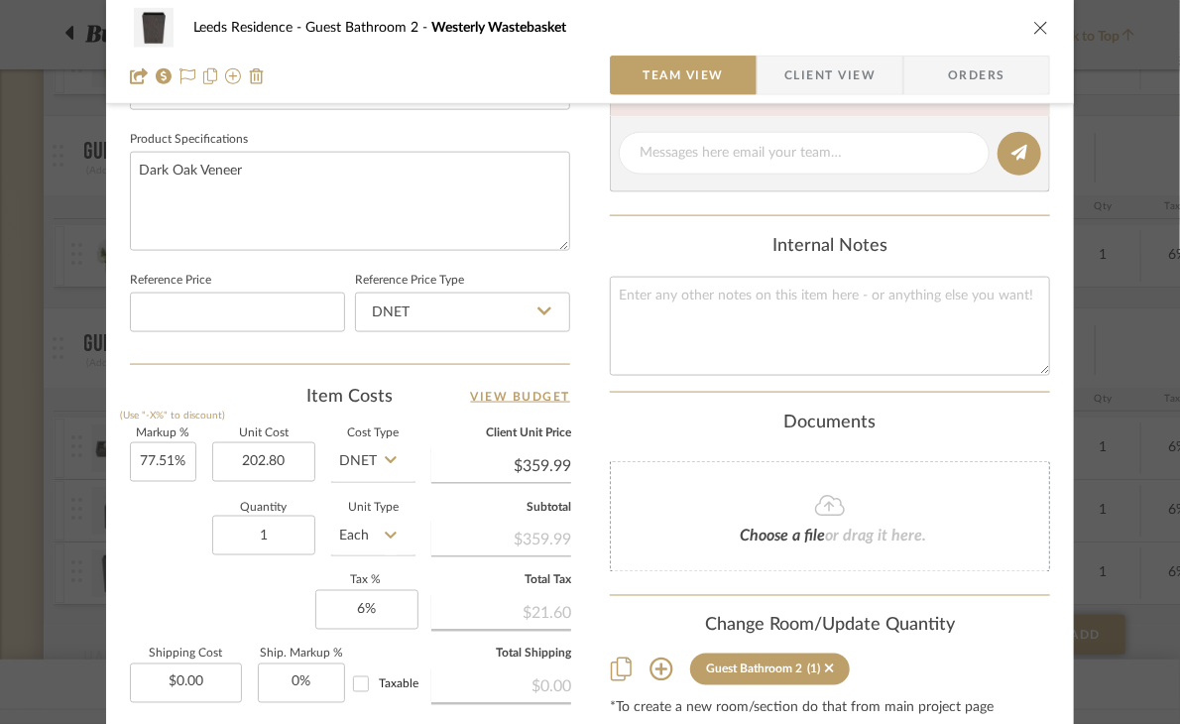
type input "$202.80"
click at [169, 522] on div "Quantity 1 Unit Type Each" at bounding box center [273, 538] width 286 height 70
click at [1034, 26] on icon "close" at bounding box center [1042, 28] width 16 height 16
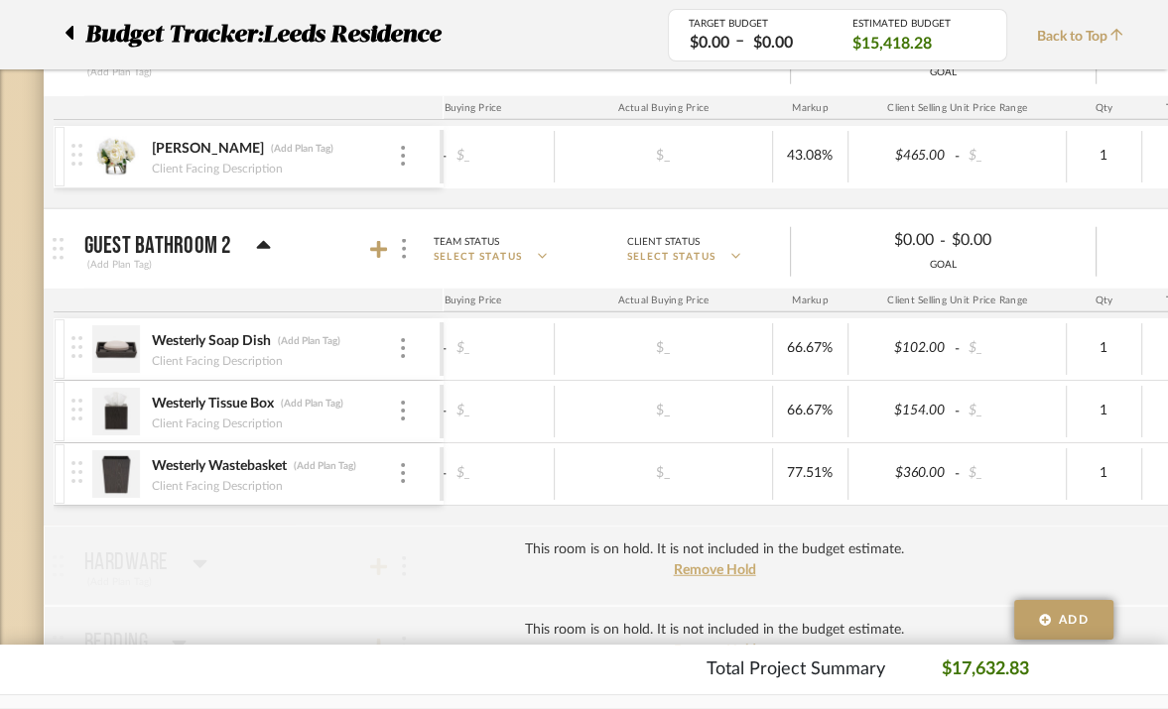
scroll to position [0, 409]
